Goal: Navigation & Orientation: Find specific page/section

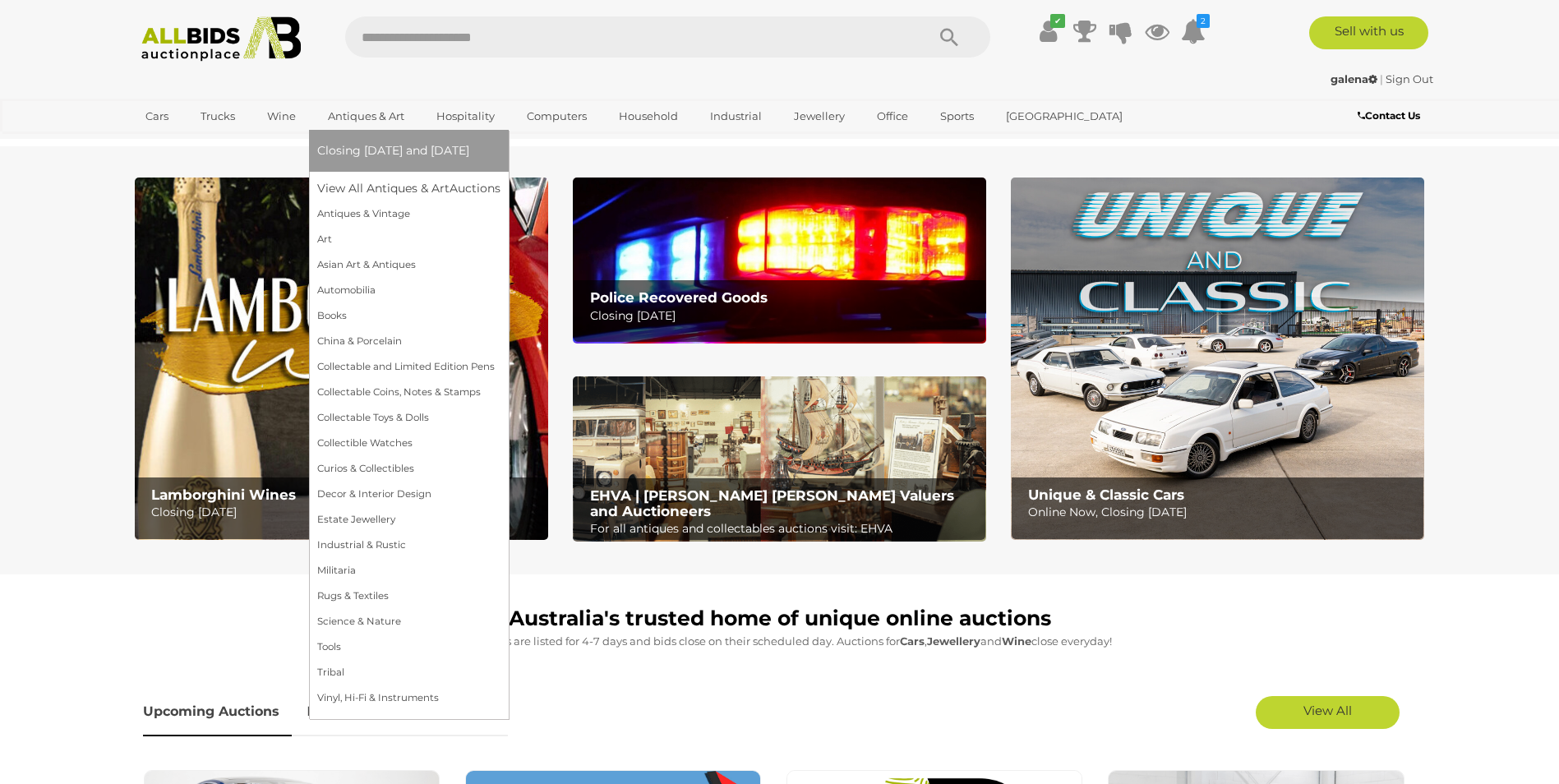
click at [361, 113] on link "Antiques & Art" at bounding box center [366, 116] width 97 height 27
click at [326, 239] on link "Art" at bounding box center [408, 239] width 183 height 26
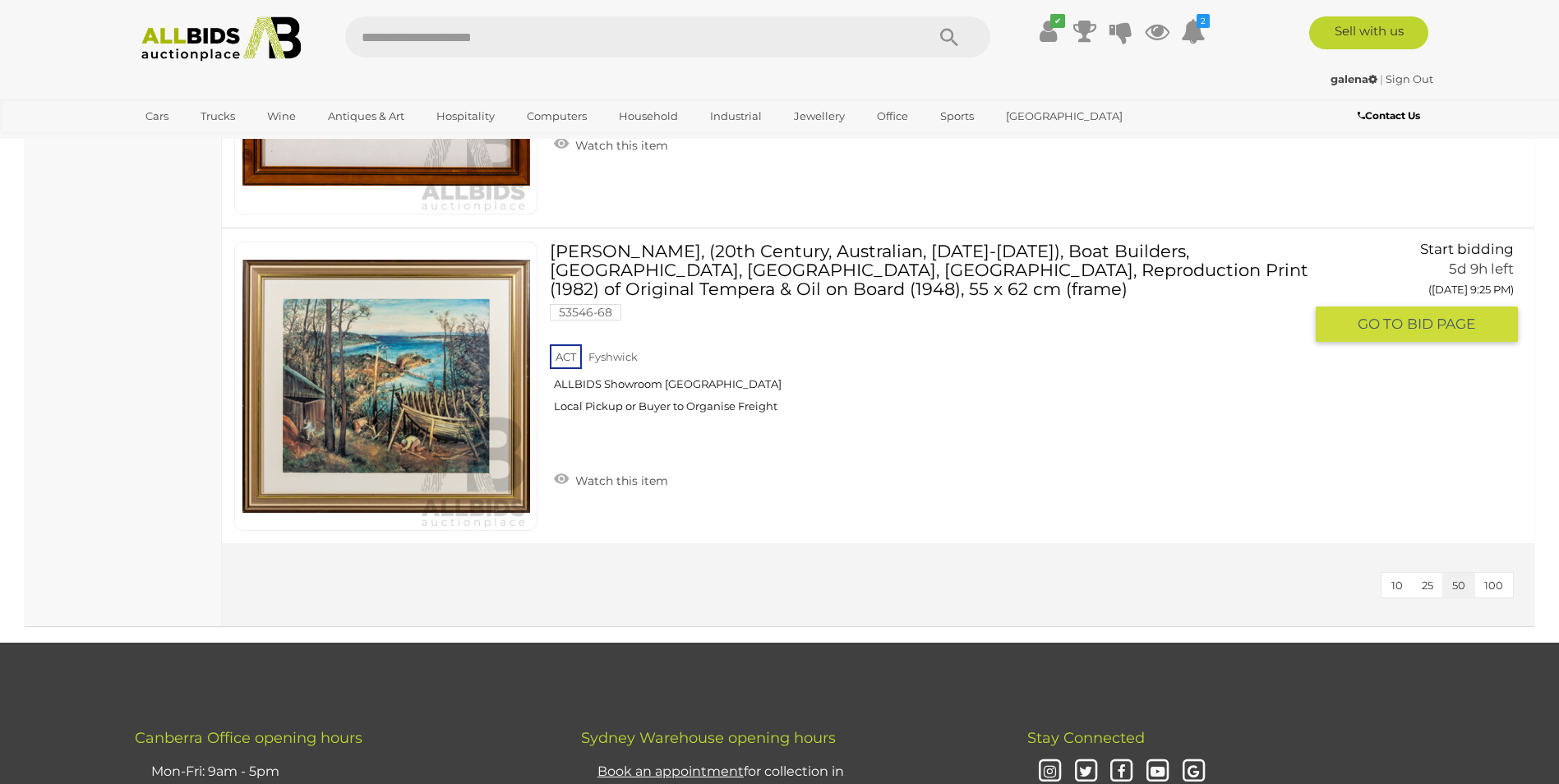
scroll to position [13061, 0]
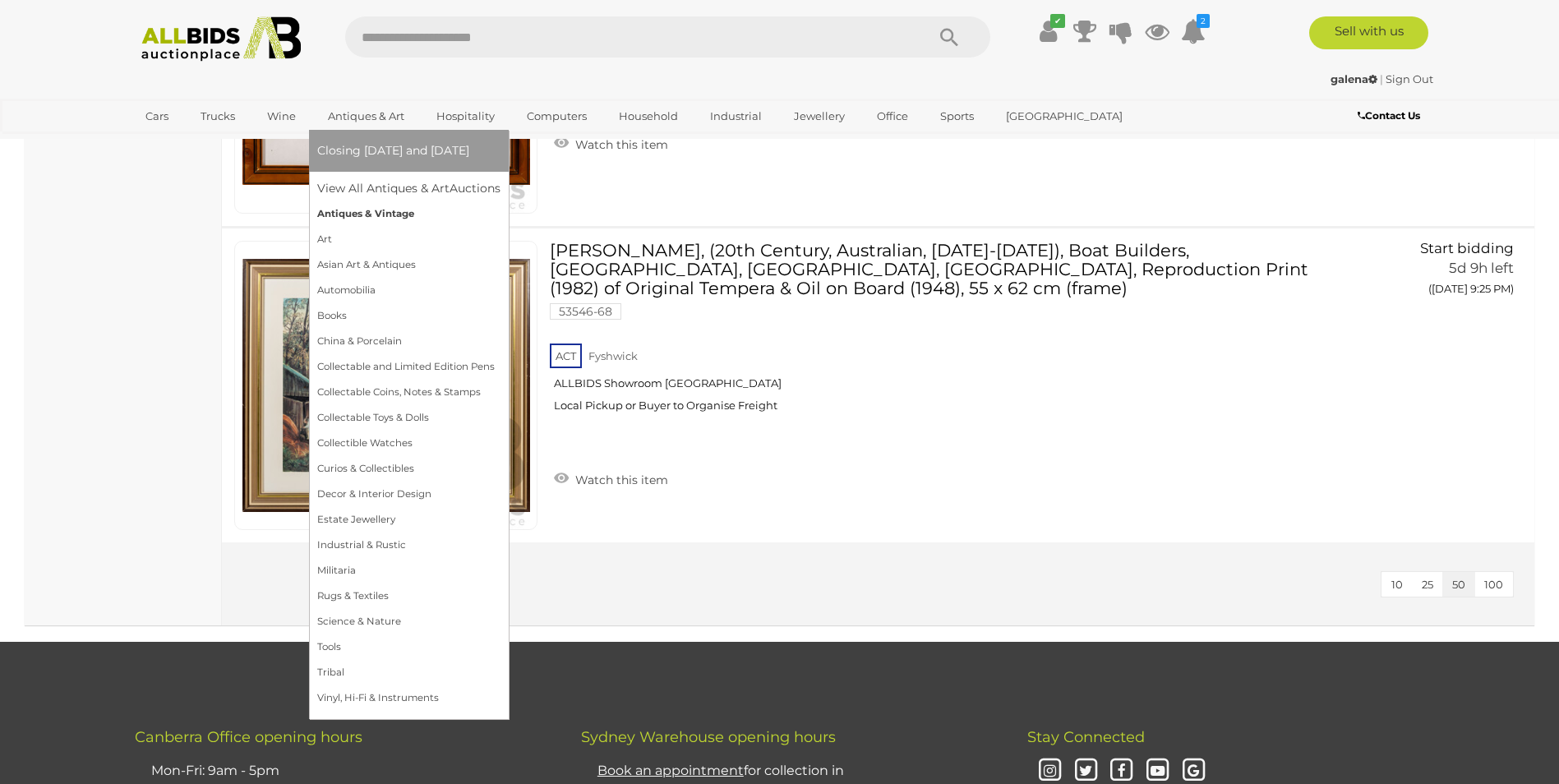
click at [328, 209] on link "Antiques & Vintage" at bounding box center [408, 213] width 183 height 26
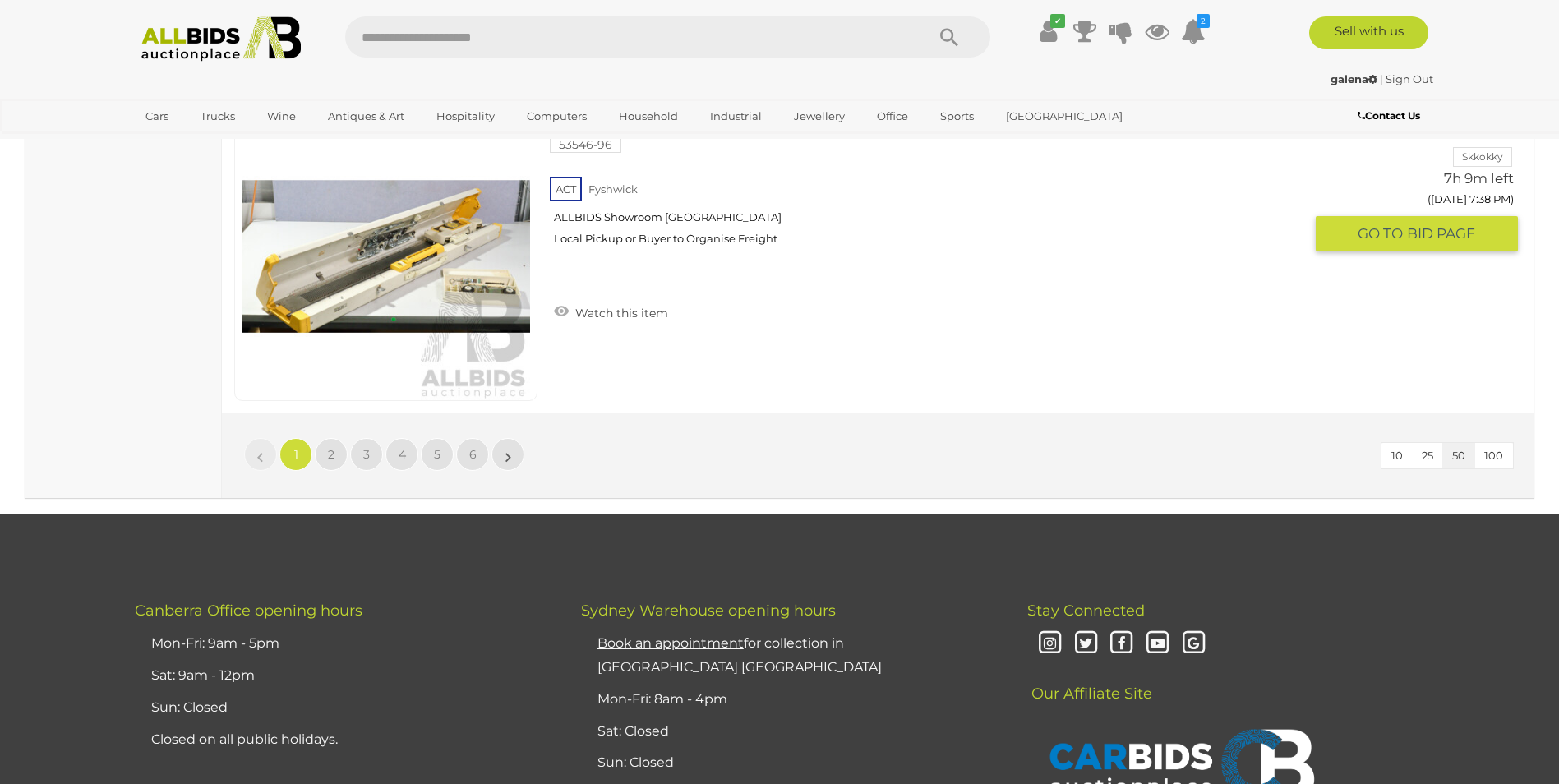
scroll to position [15771, 0]
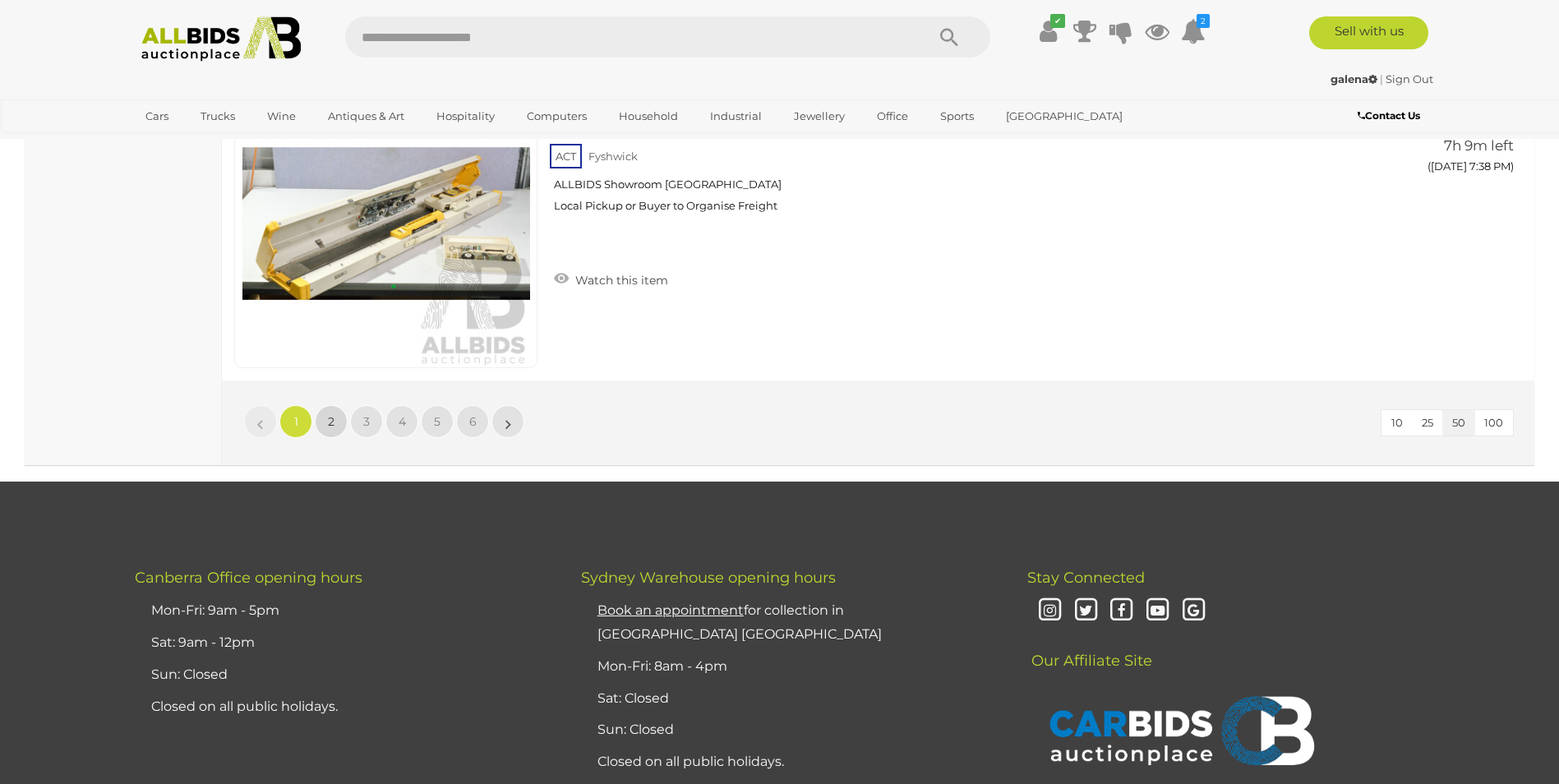
click at [329, 414] on span "2" at bounding box center [330, 421] width 6 height 15
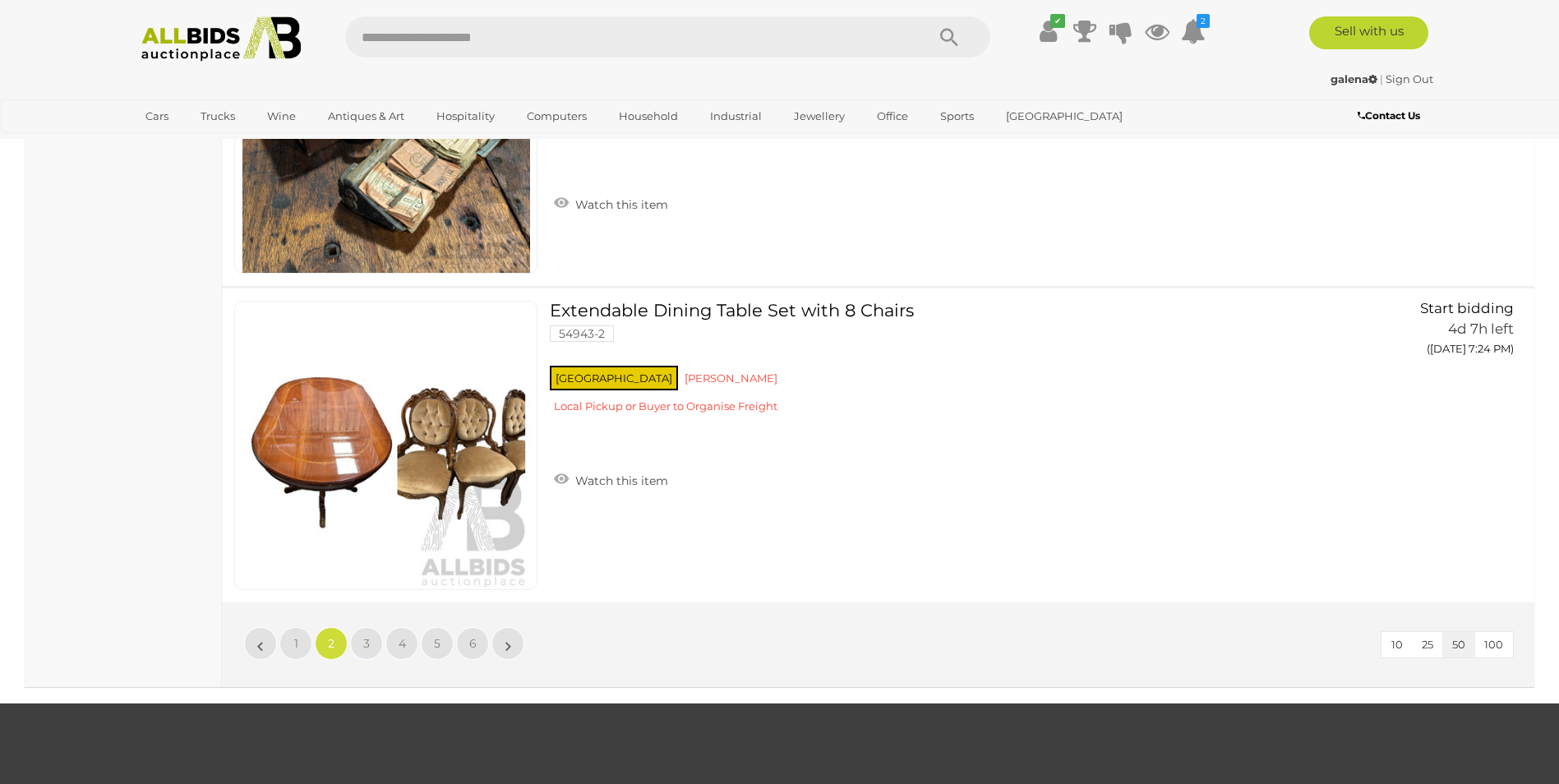
scroll to position [15618, 0]
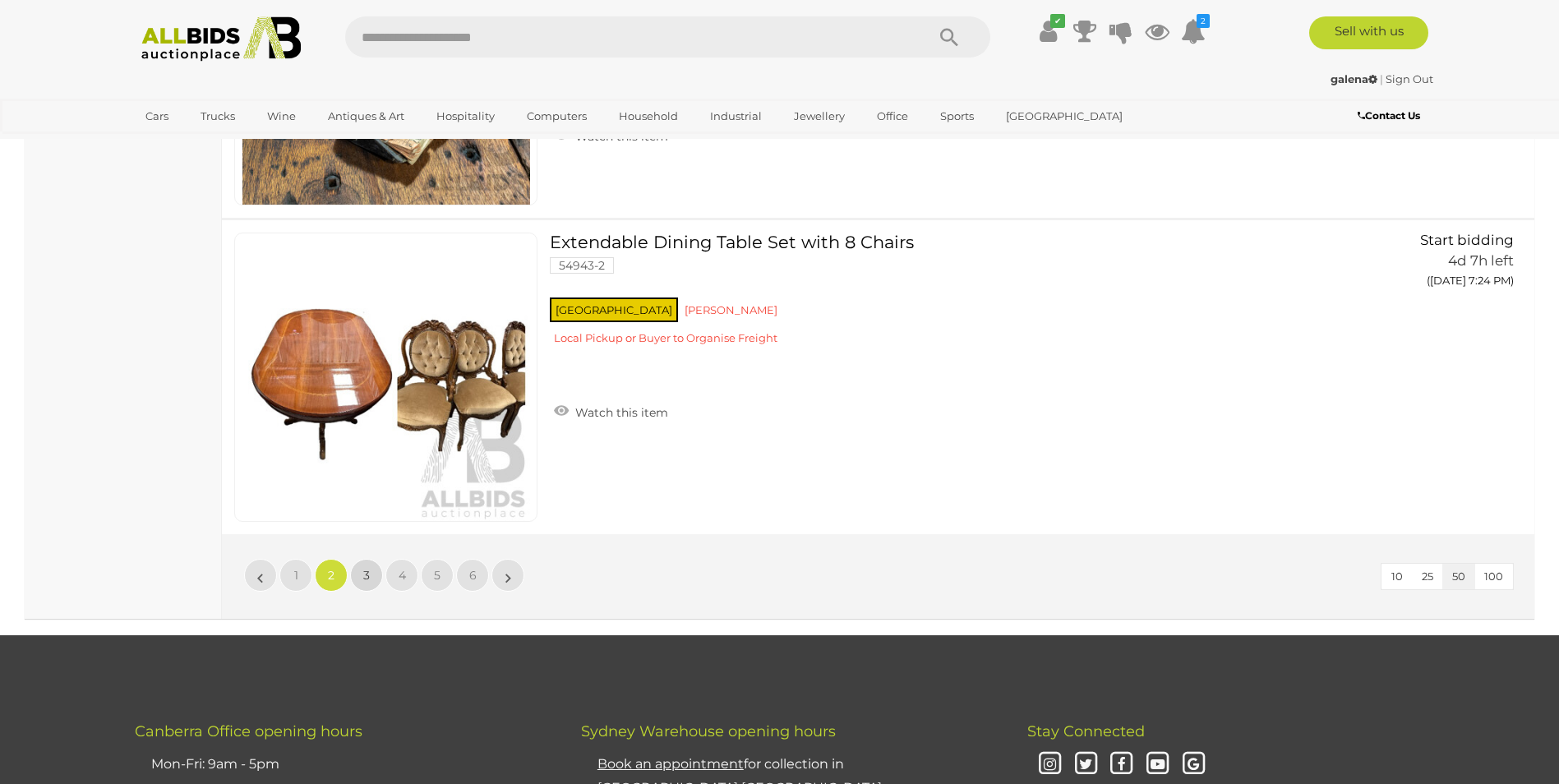
click at [365, 576] on span "3" at bounding box center [366, 574] width 6 height 15
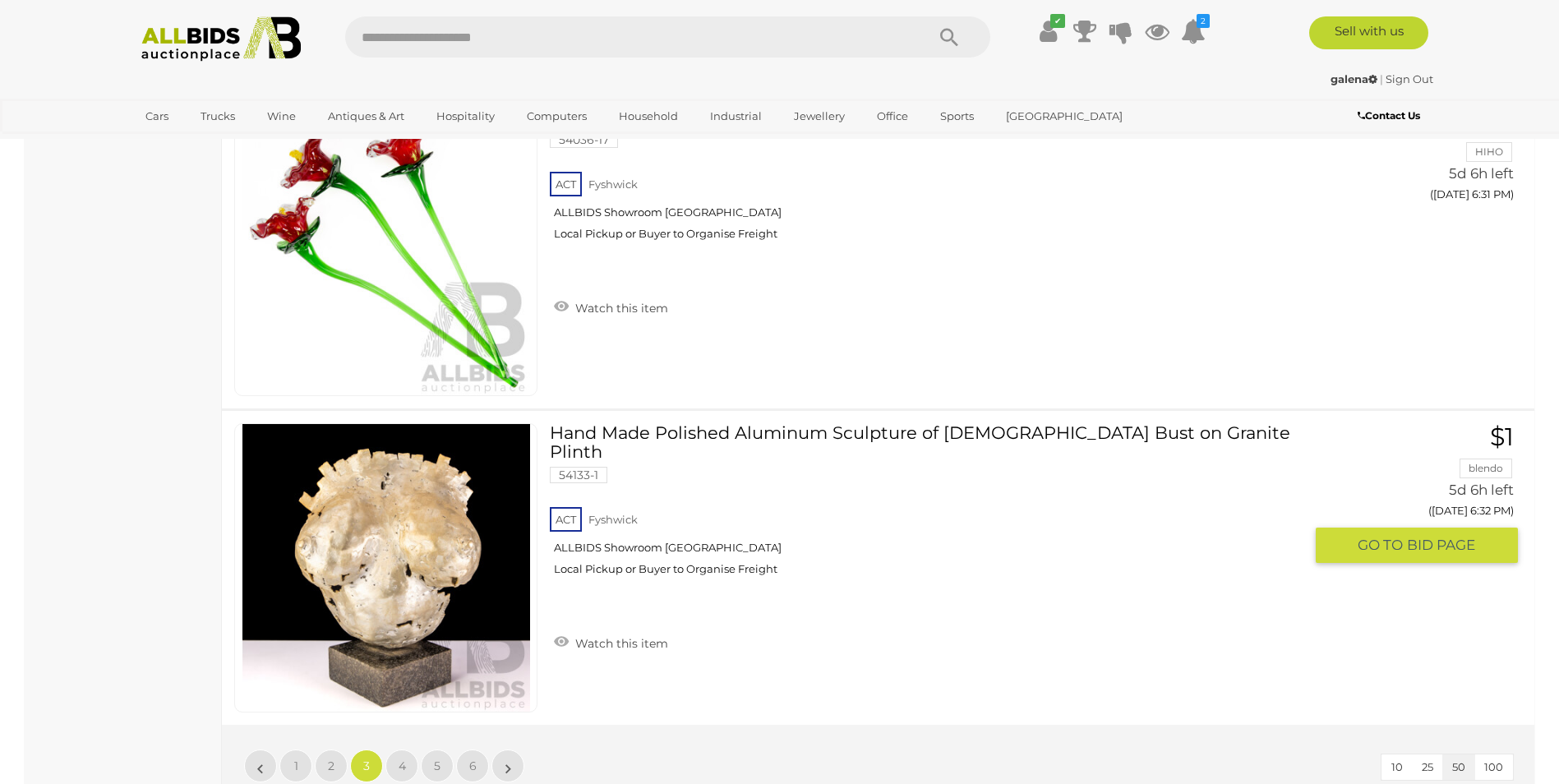
scroll to position [15618, 0]
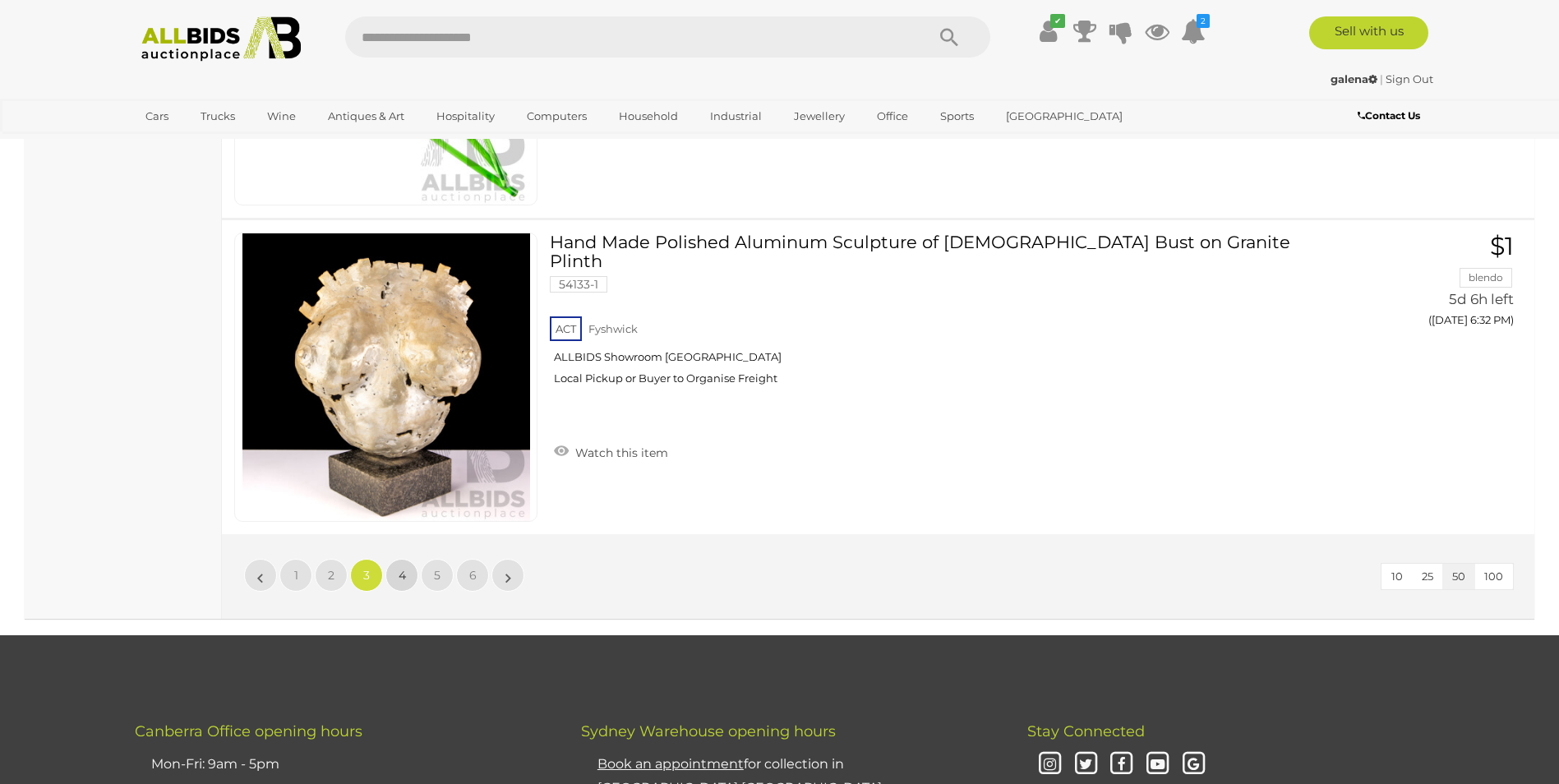
click at [396, 575] on link "4" at bounding box center [401, 574] width 33 height 33
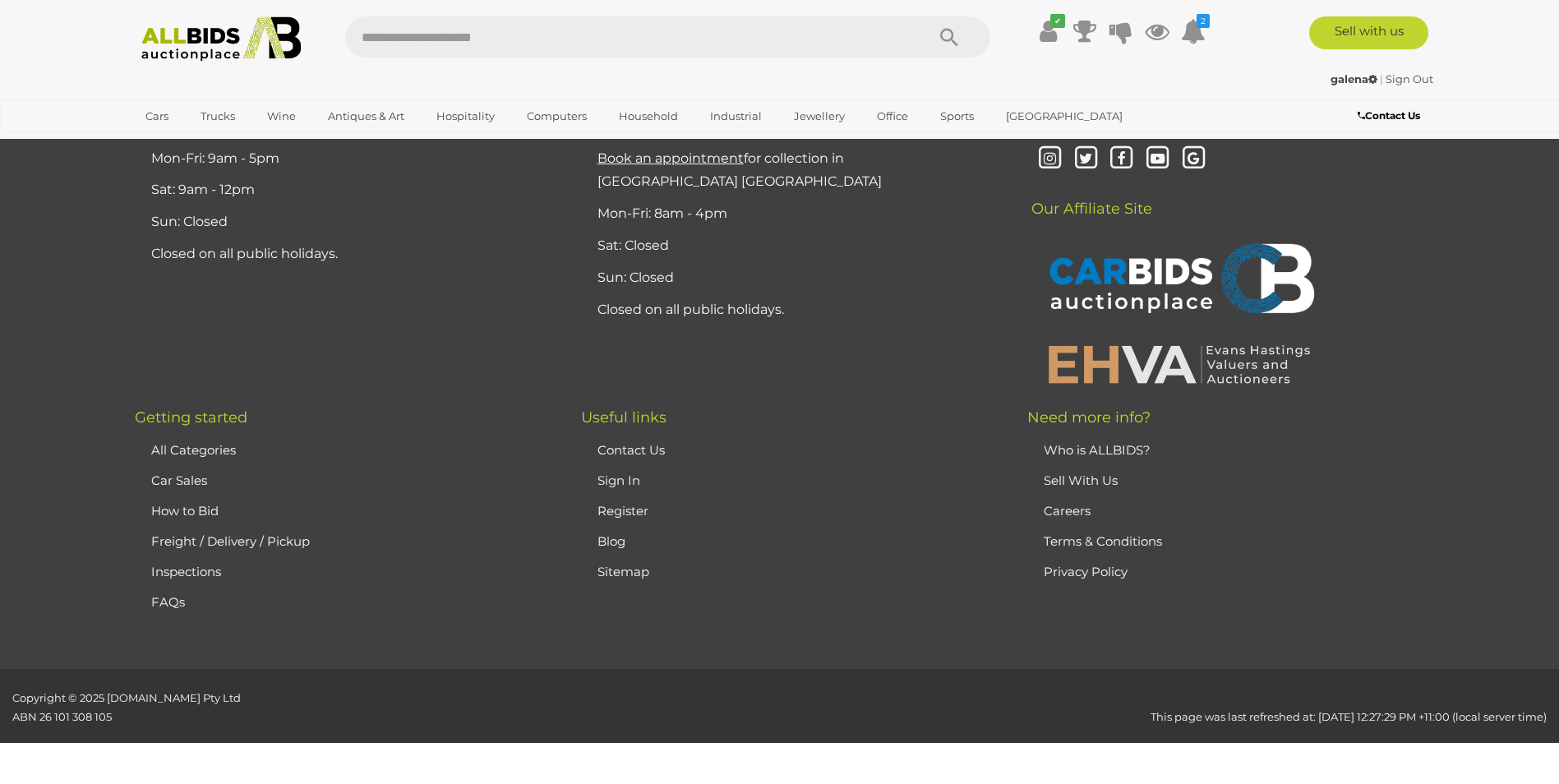
scroll to position [175, 0]
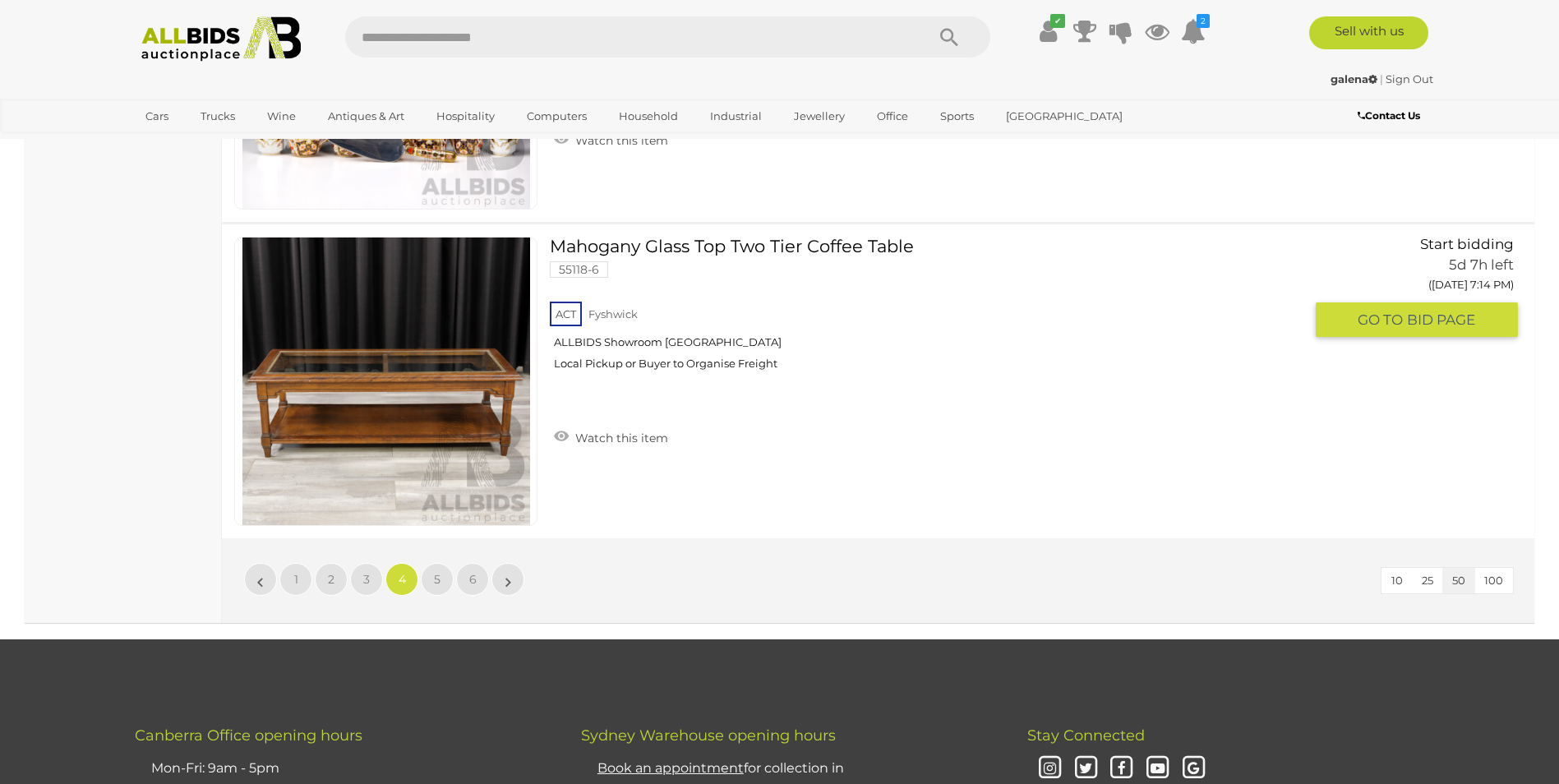
scroll to position [15618, 0]
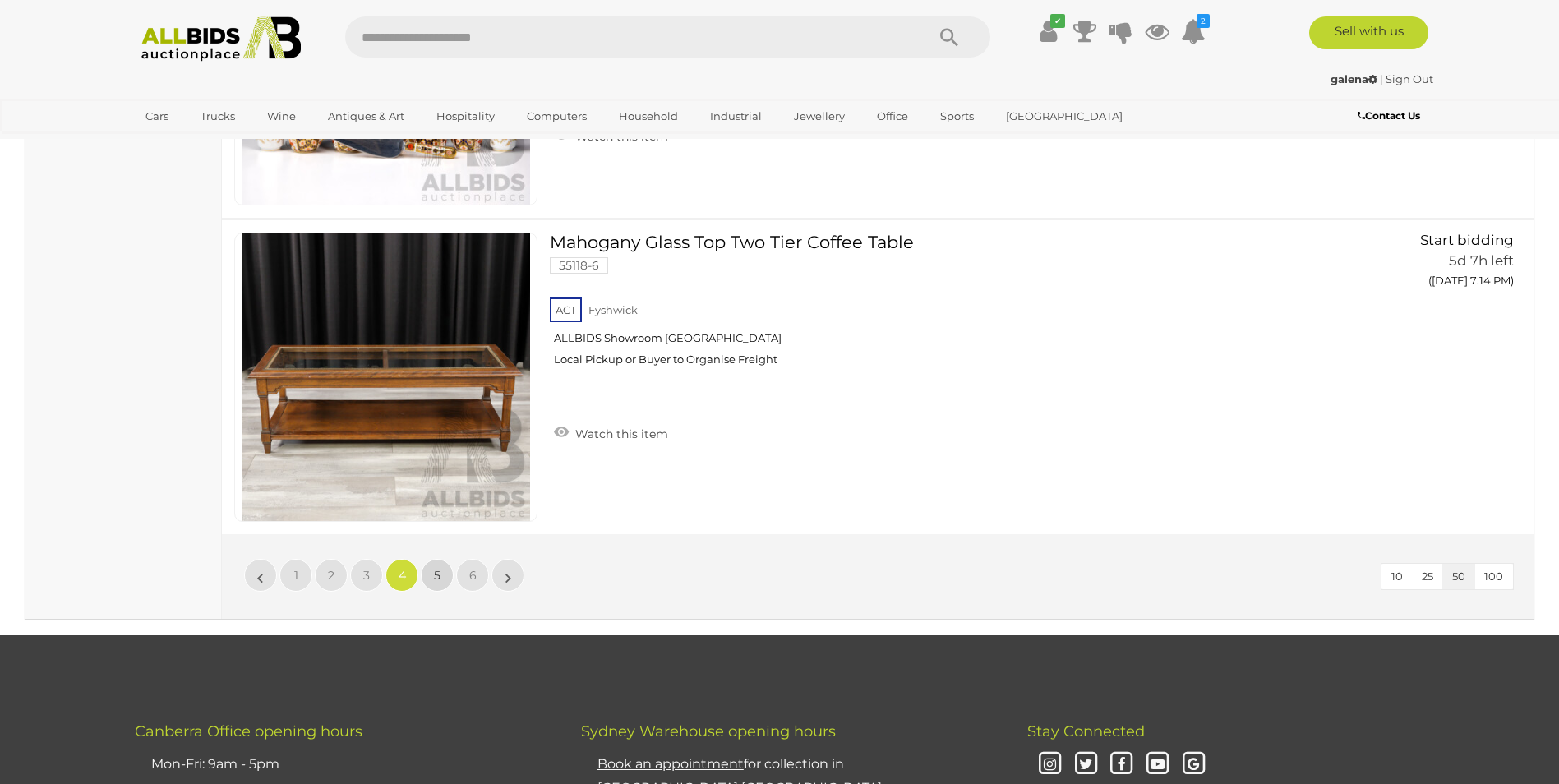
click at [437, 573] on span "5" at bounding box center [436, 574] width 6 height 15
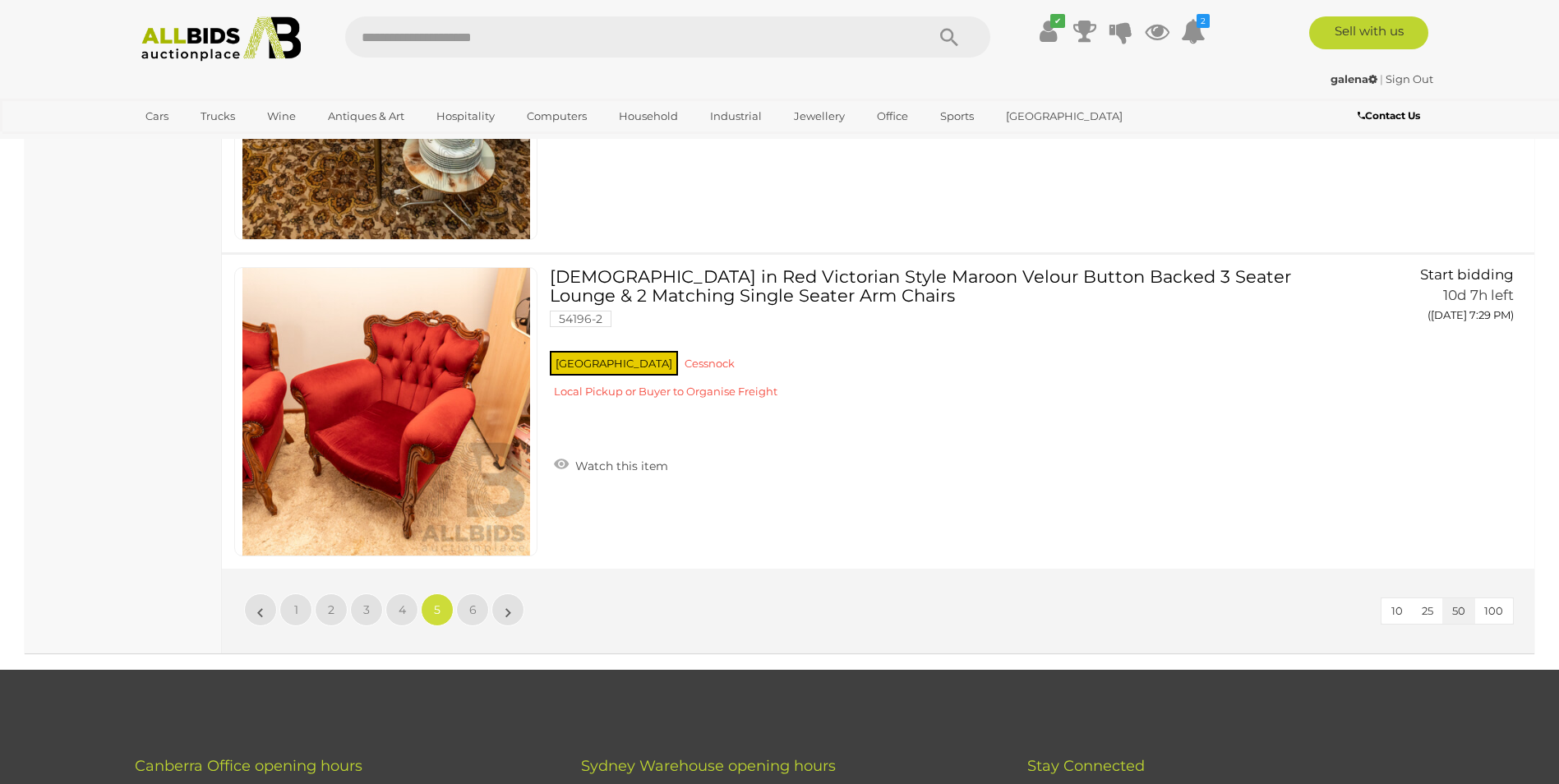
scroll to position [15618, 0]
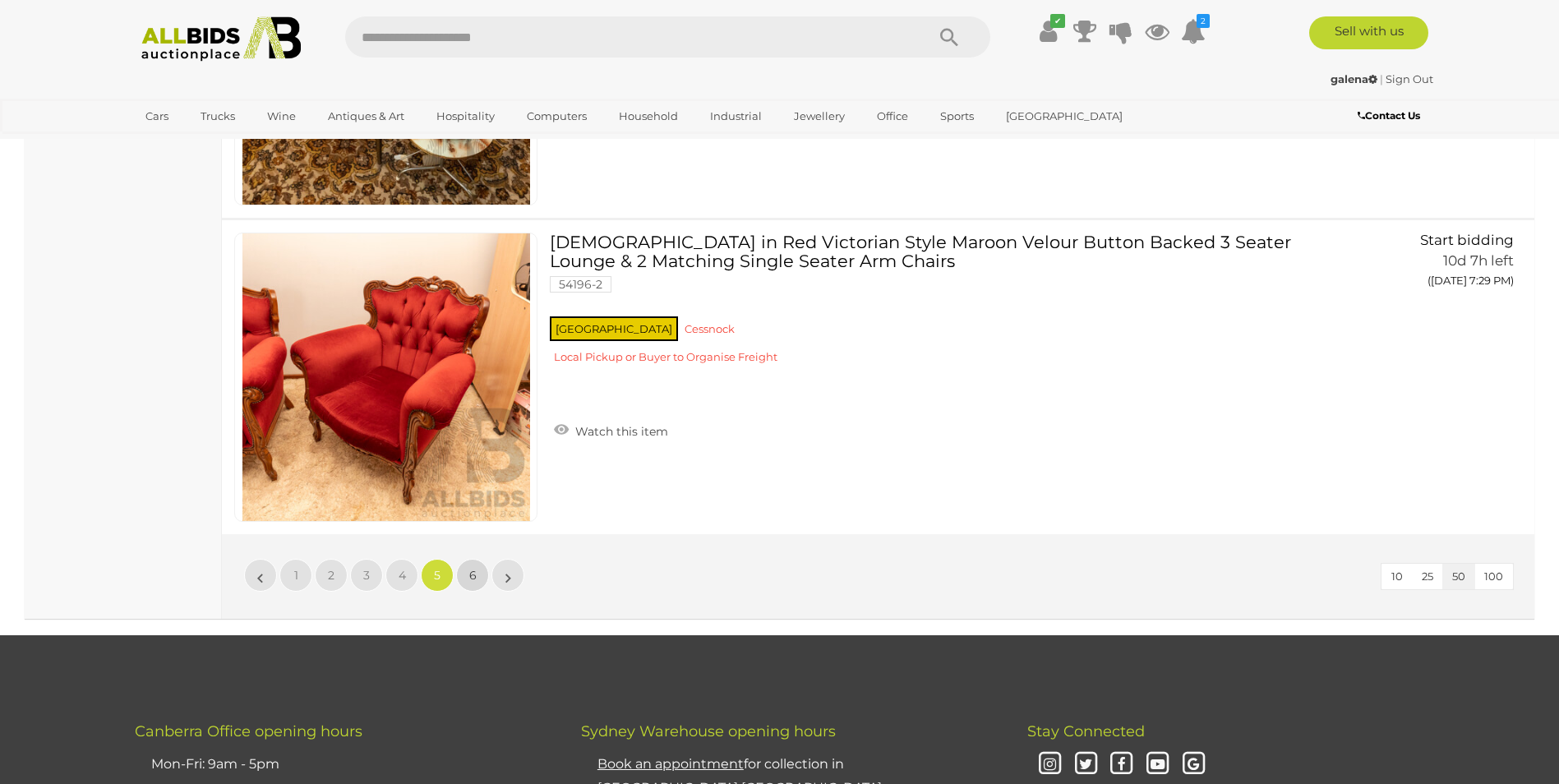
click at [475, 568] on span "6" at bounding box center [473, 574] width 7 height 15
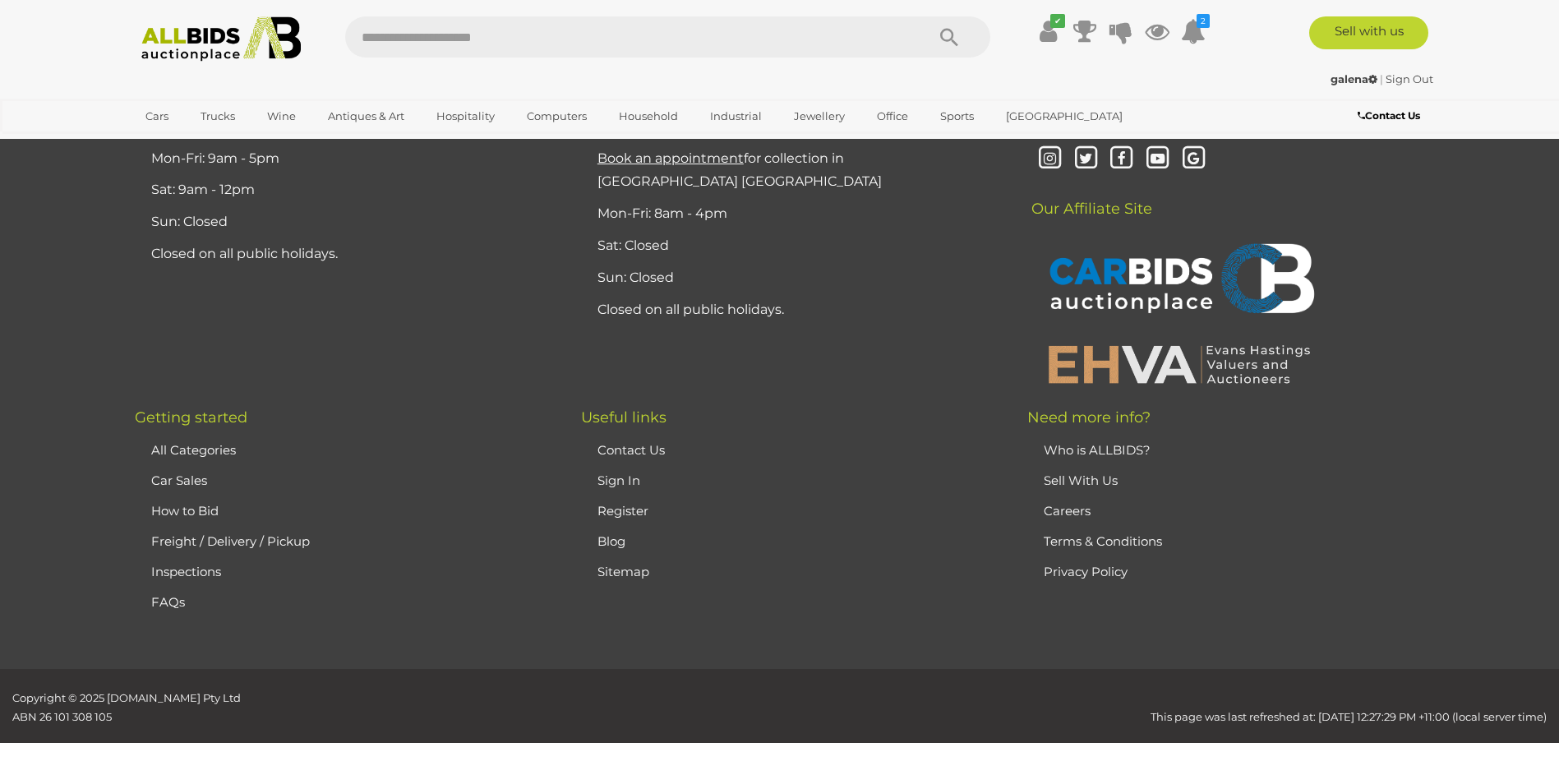
scroll to position [175, 0]
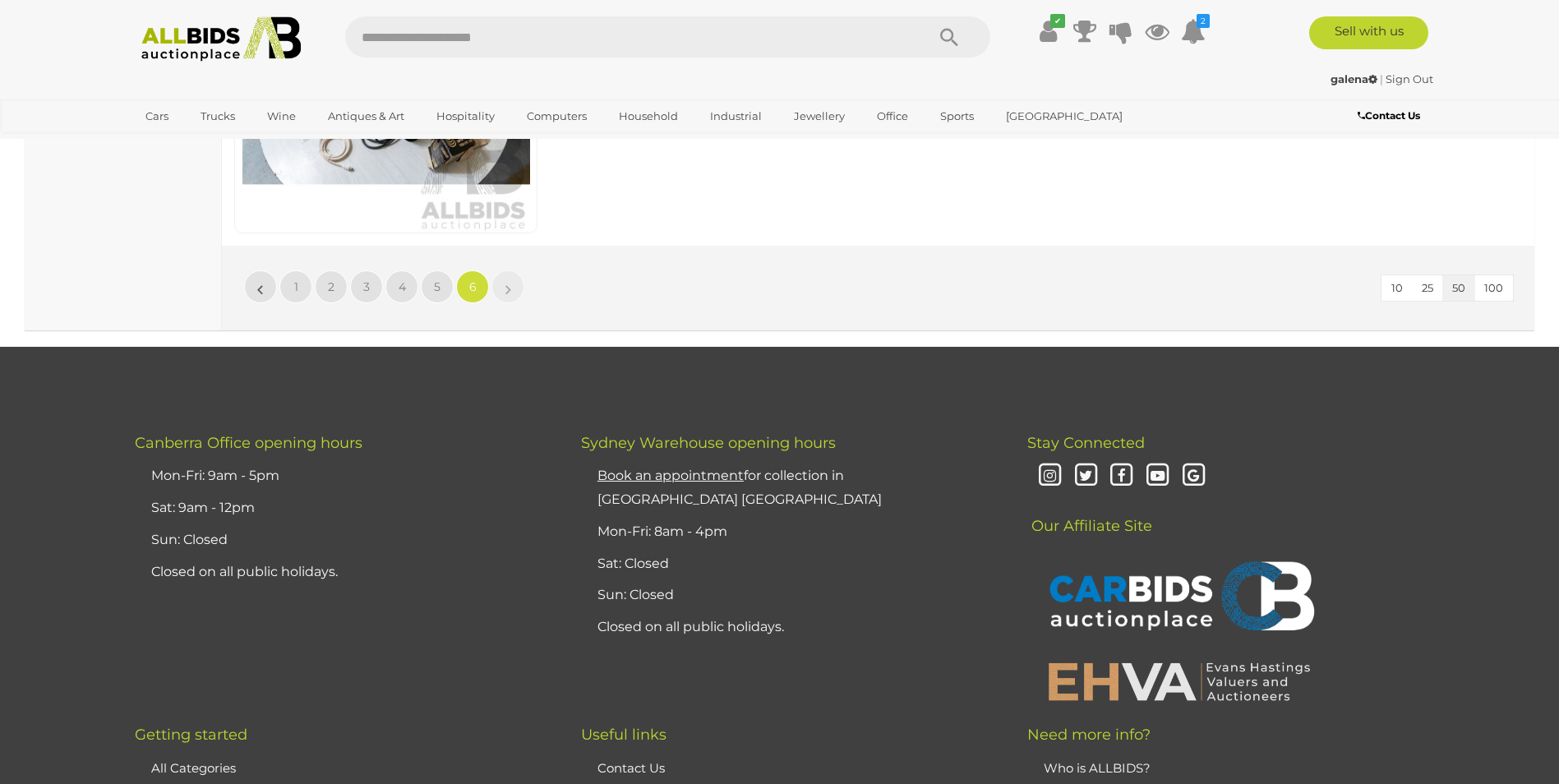
scroll to position [4364, 0]
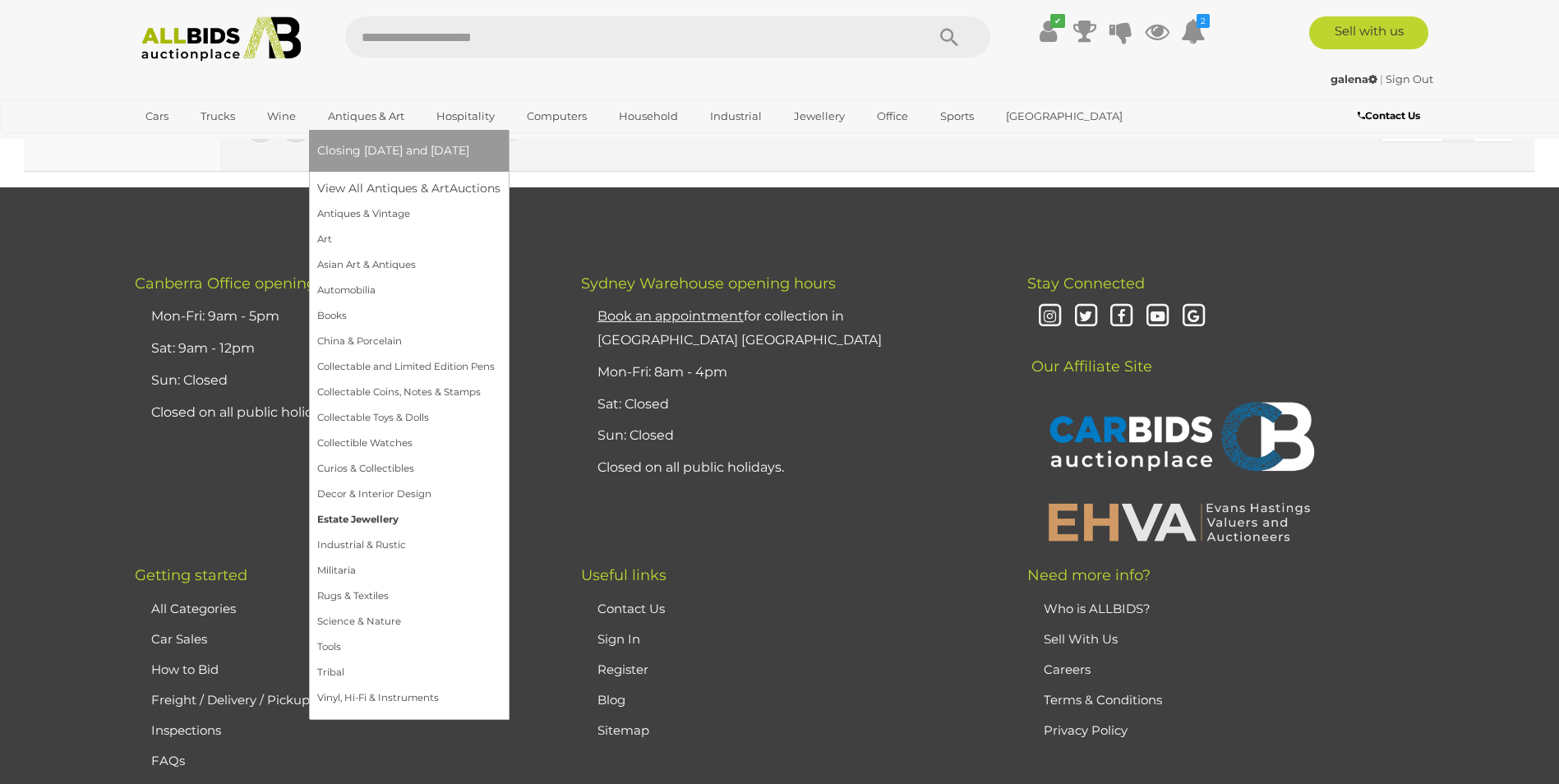
click at [356, 519] on link "Estate Jewellery" at bounding box center [408, 519] width 183 height 26
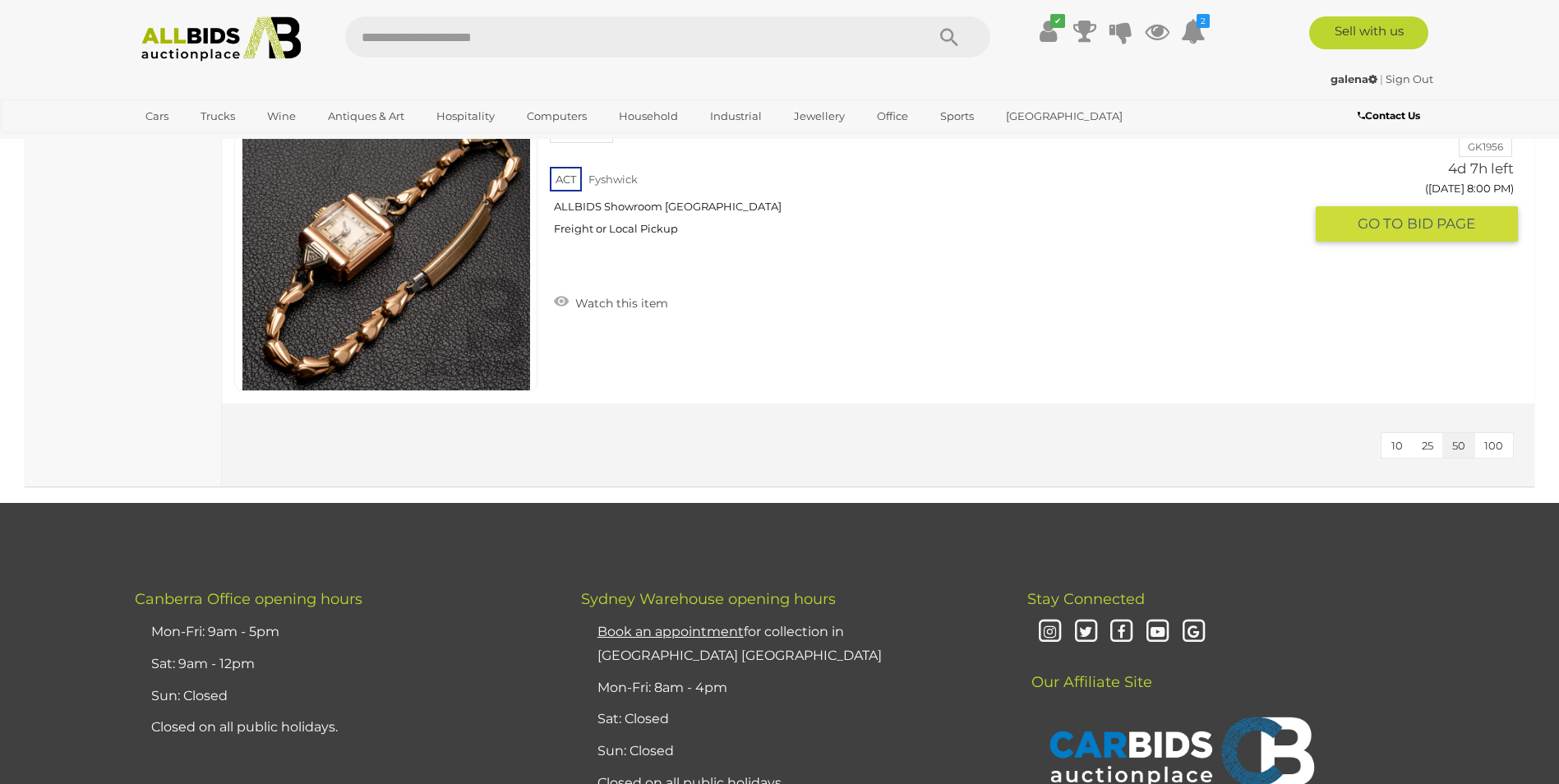
scroll to position [4107, 0]
